Goal: Find specific page/section: Find specific page/section

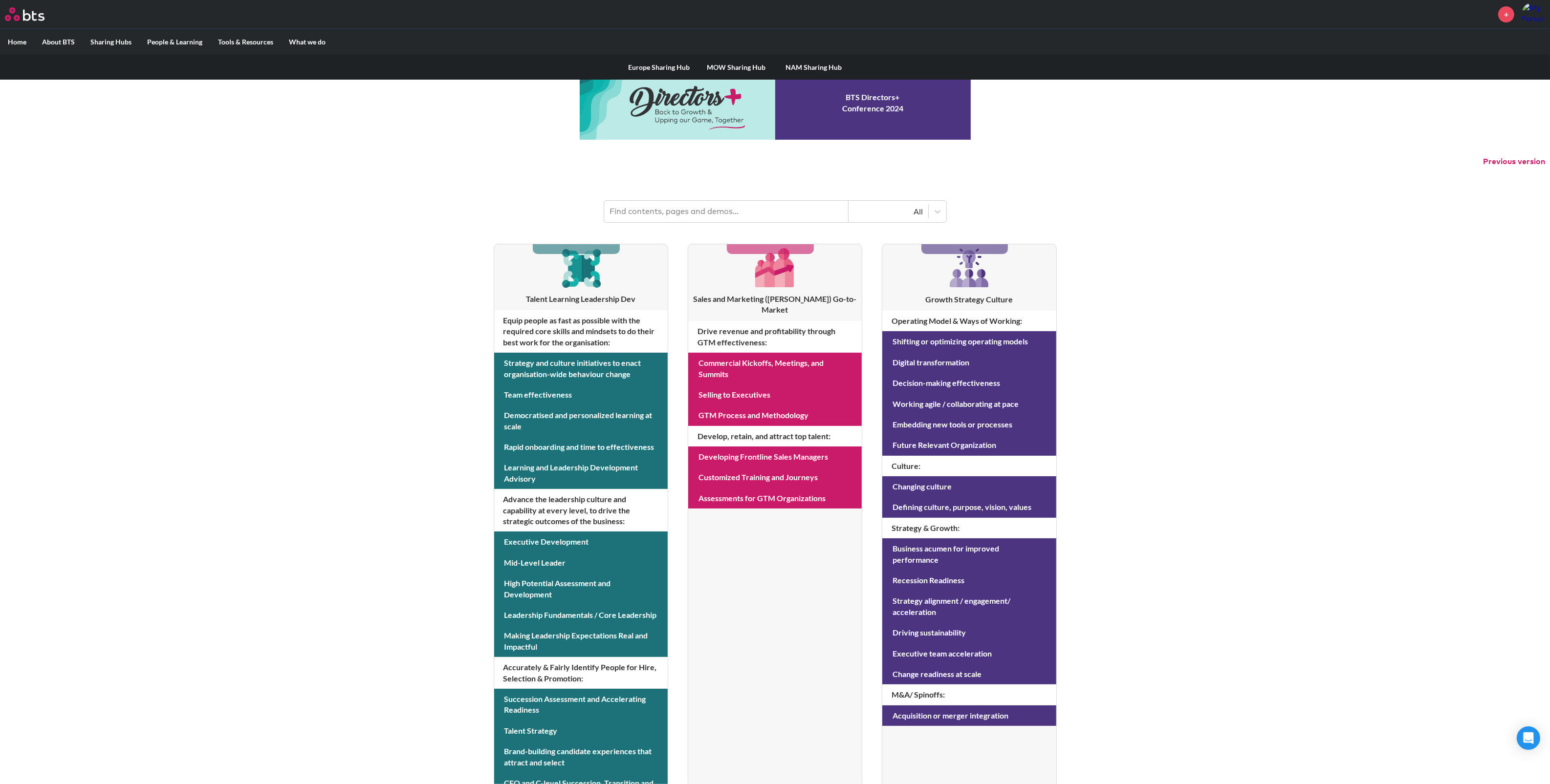
click at [643, 69] on link "Europe Sharing Hub" at bounding box center [660, 68] width 77 height 26
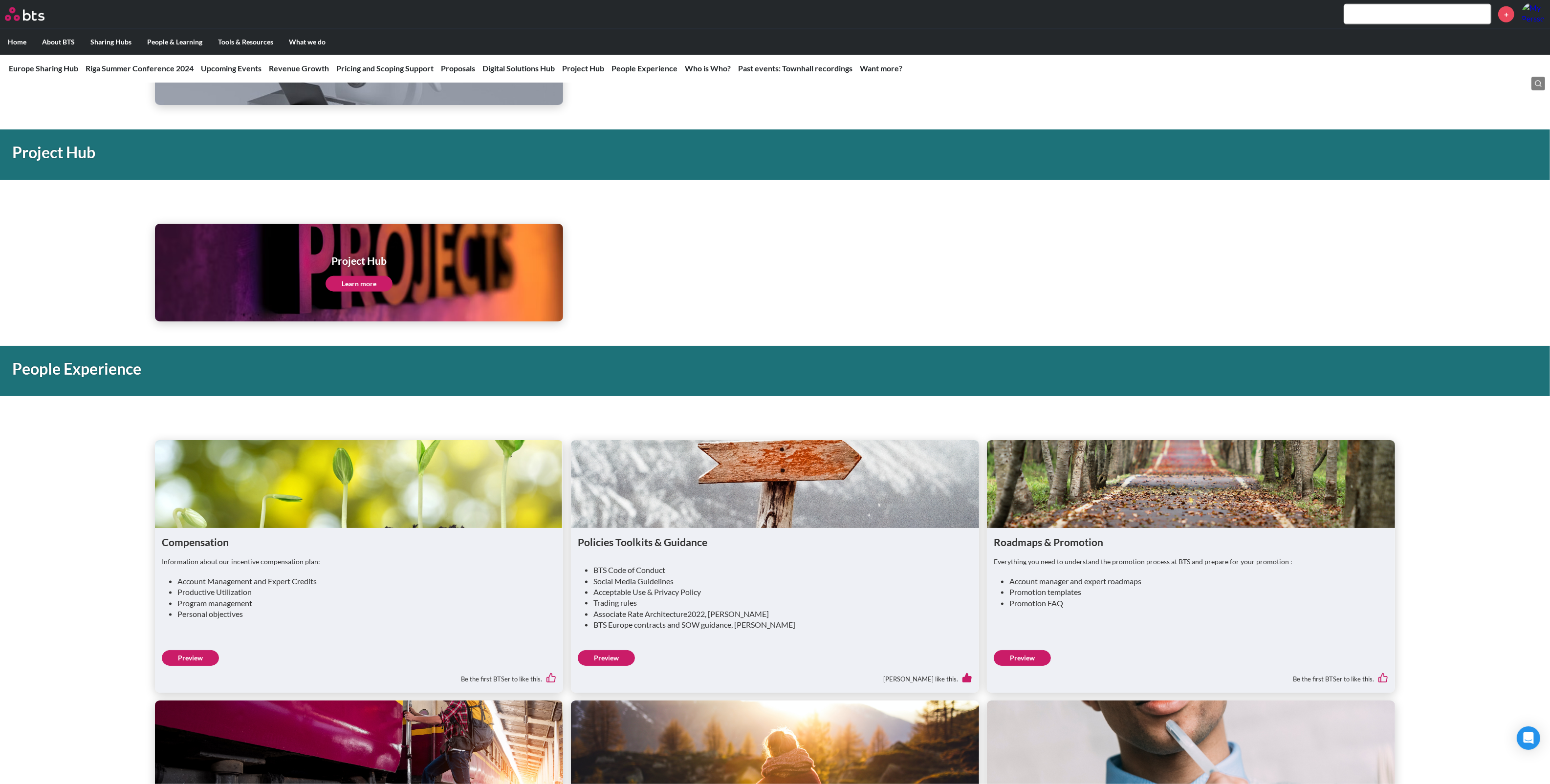
scroll to position [1833, 0]
